Goal: Task Accomplishment & Management: Use online tool/utility

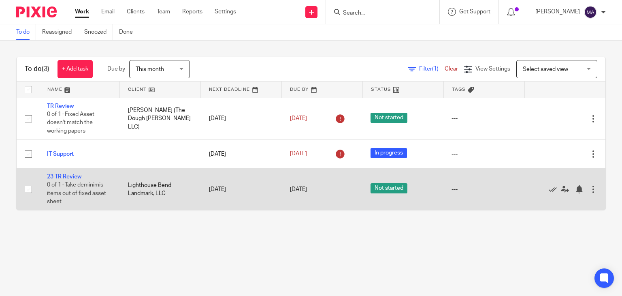
click at [70, 177] on link "23 TR Review" at bounding box center [64, 177] width 34 height 6
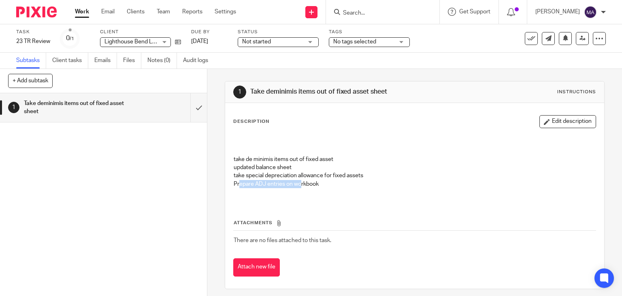
drag, startPoint x: 235, startPoint y: 182, endPoint x: 299, endPoint y: 183, distance: 64.0
click at [299, 183] on p "Prepare ADJ entries on workbook" at bounding box center [415, 184] width 362 height 8
click at [287, 186] on p "Prepare ADJ entries on workbook" at bounding box center [415, 184] width 362 height 8
